Goal: Navigation & Orientation: Find specific page/section

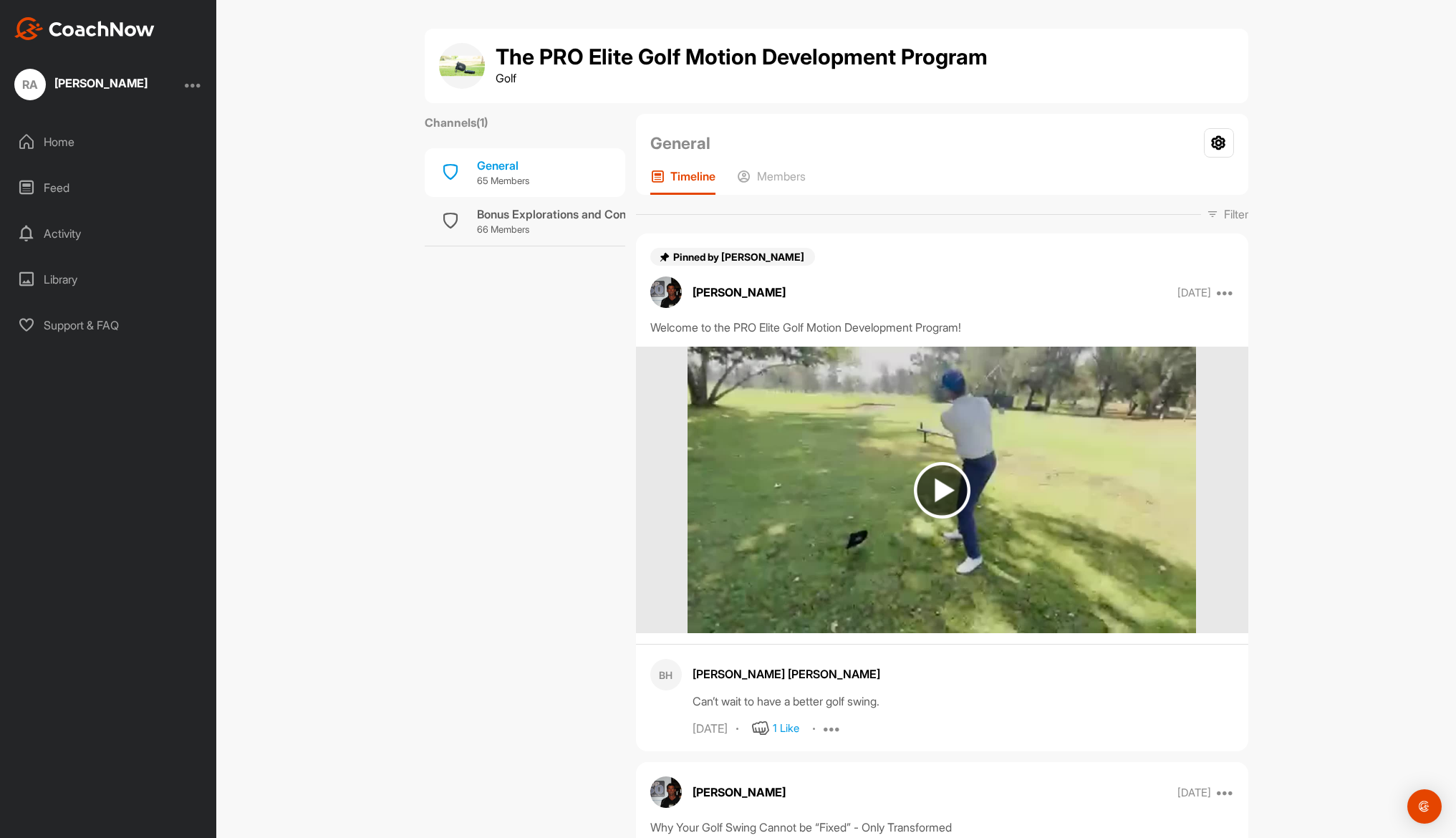
click at [290, 832] on div "The PRO Elite Golf Motion Development Program Golf Channels ( 1 ) General 65 Me…" at bounding box center [836, 419] width 1240 height 838
click at [136, 196] on div "Feed" at bounding box center [108, 187] width 202 height 36
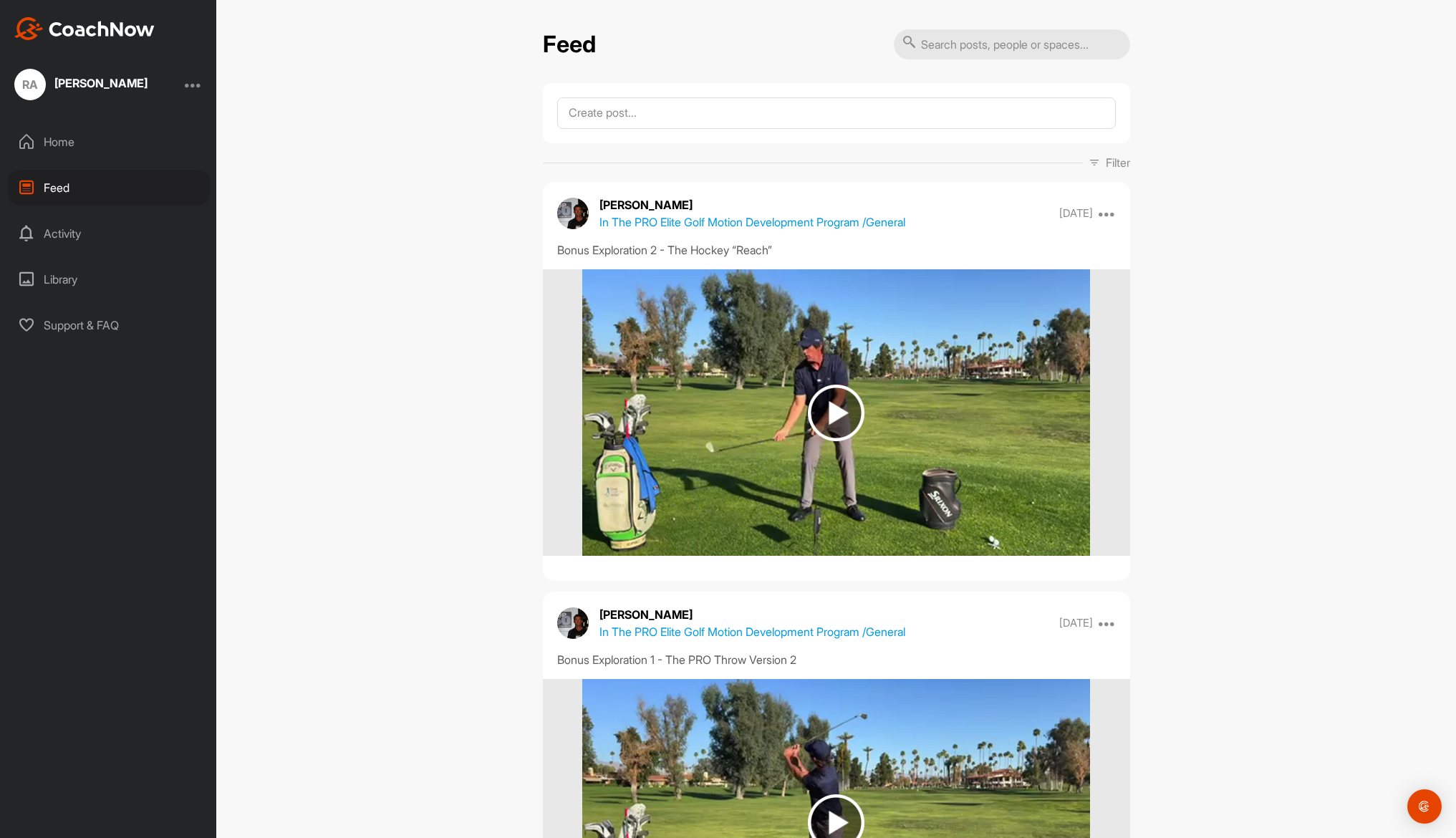
click at [144, 510] on div "RA Ray Amatucci Home Feed Activity Library Support & FAQ" at bounding box center [108, 419] width 216 height 838
click at [64, 493] on div "RA Ray Amatucci Home Feed Activity Library Support & FAQ" at bounding box center [108, 419] width 216 height 838
click at [63, 182] on div "Feed" at bounding box center [108, 187] width 202 height 36
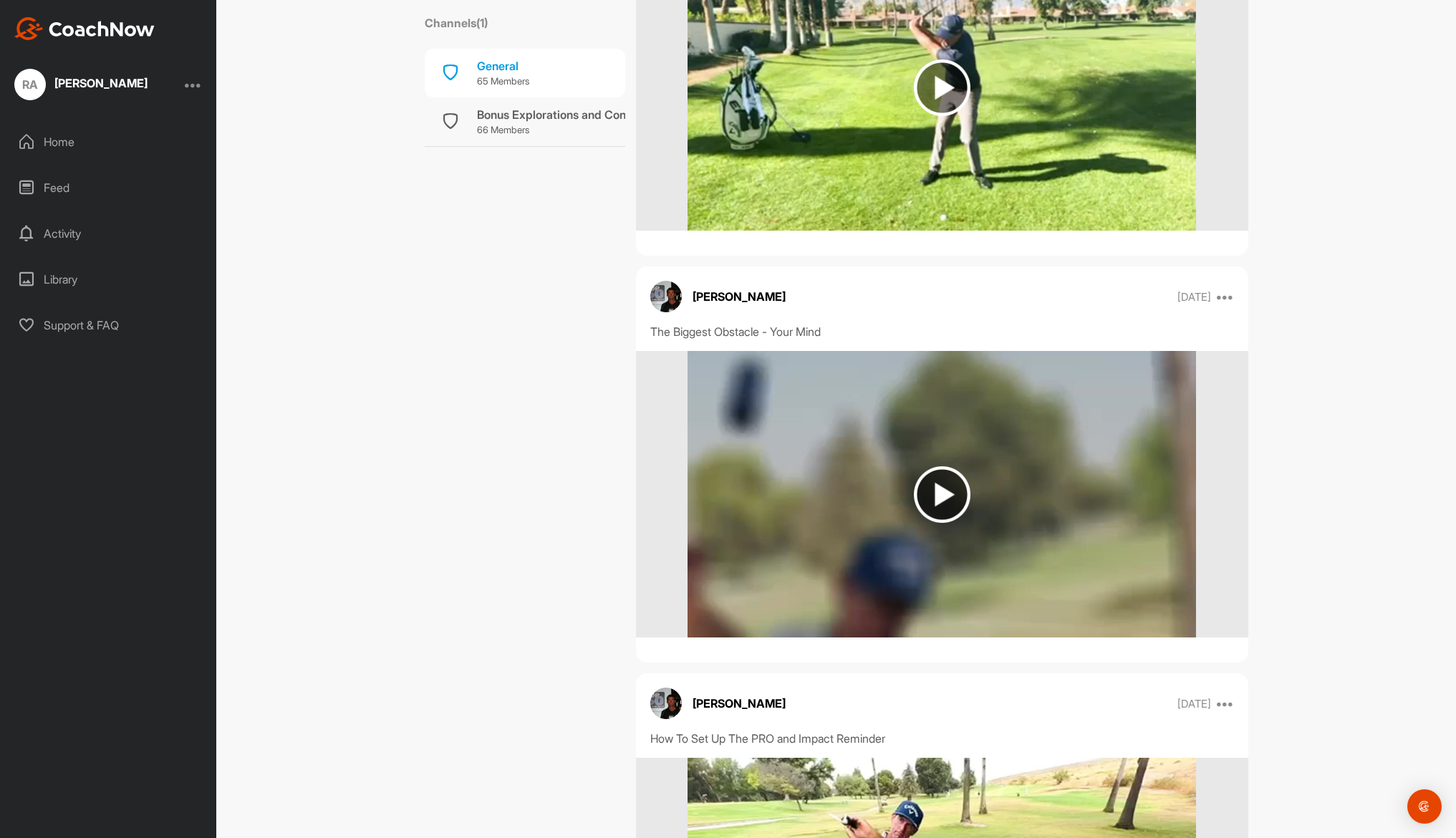
scroll to position [1719, 0]
